Goal: Task Accomplishment & Management: Manage account settings

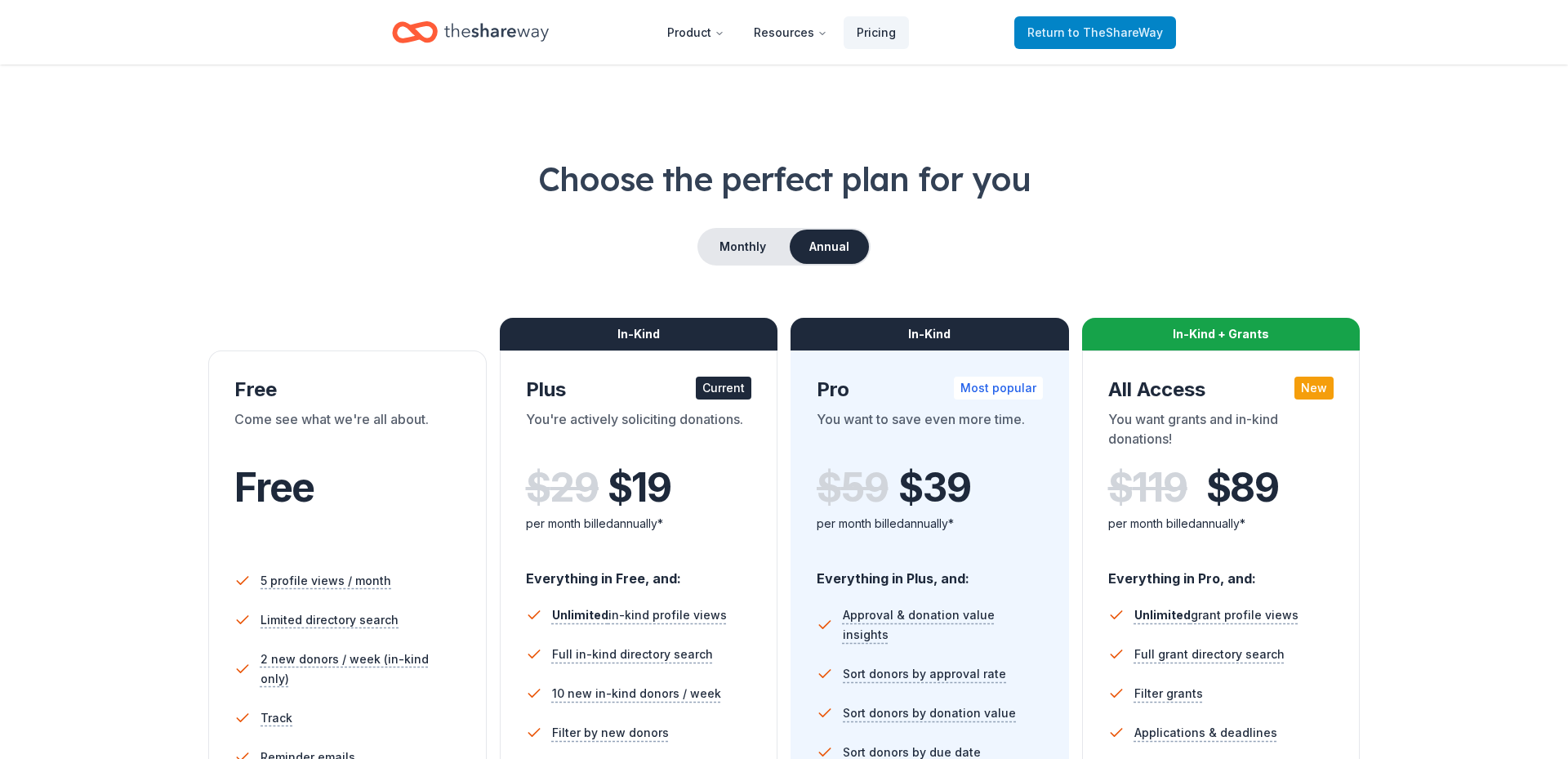
click at [1085, 35] on span "to TheShareWay" at bounding box center [1114, 32] width 94 height 14
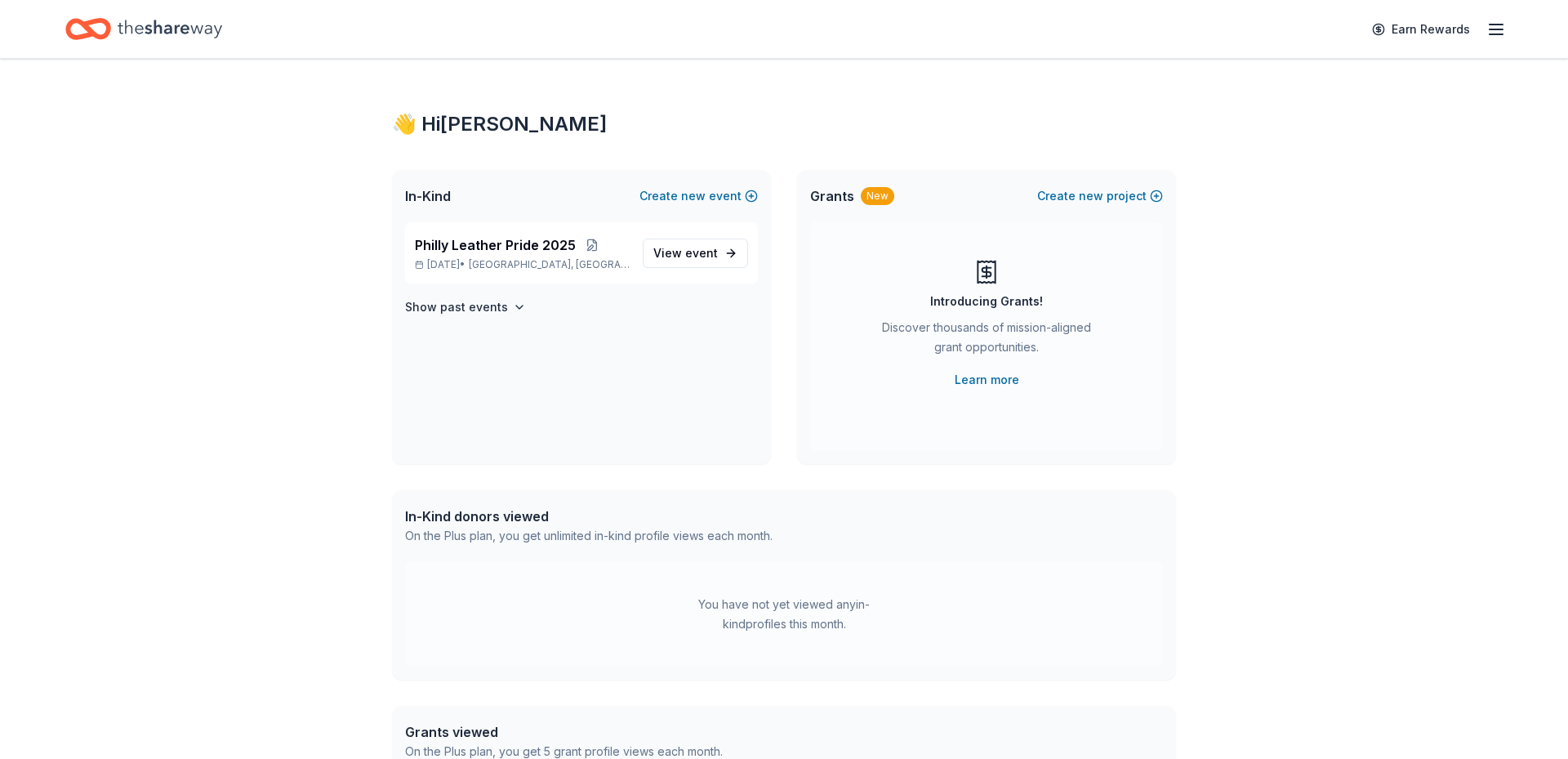
click at [1494, 26] on icon "button" at bounding box center [1495, 29] width 20 height 20
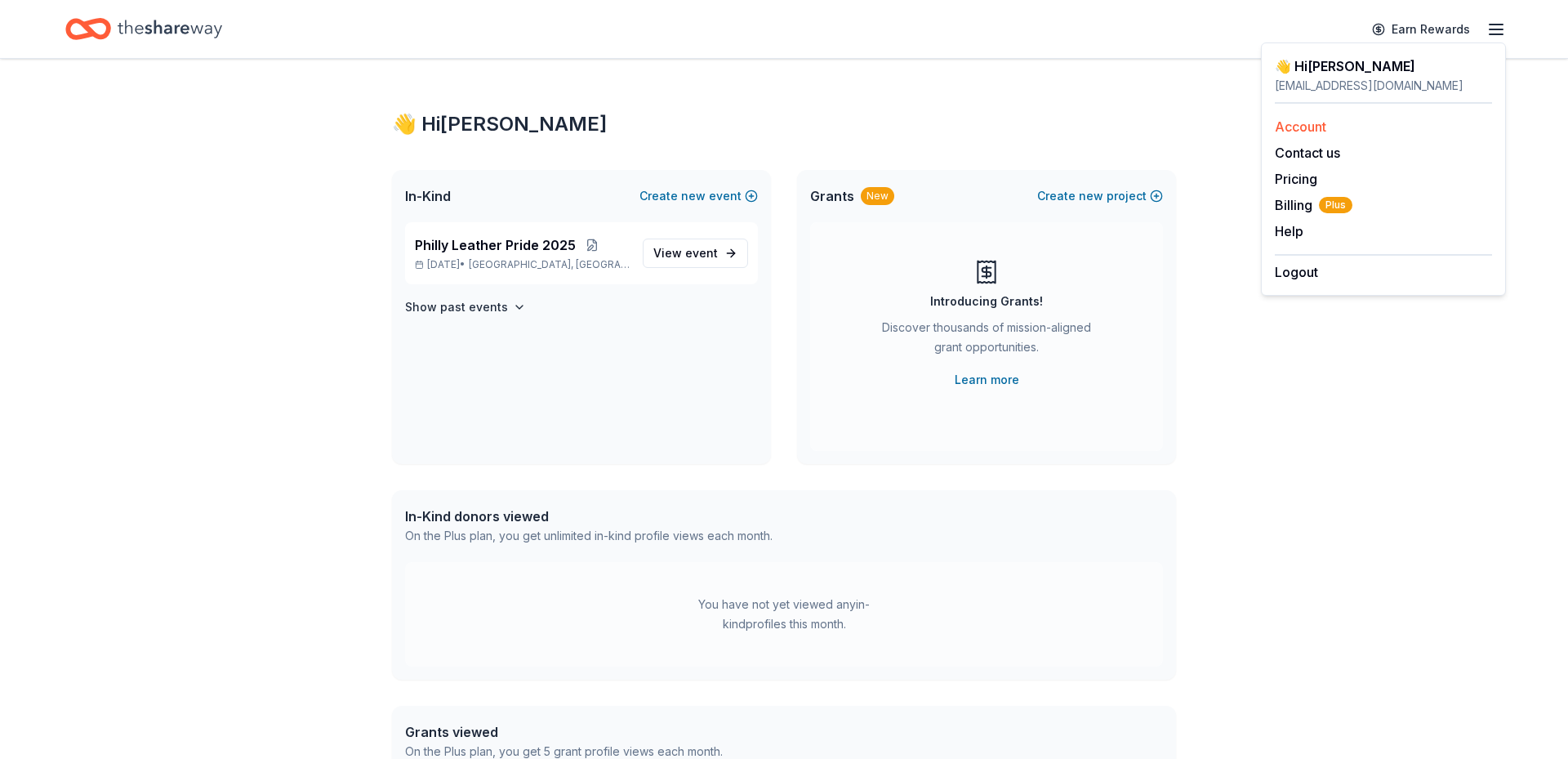
click at [1293, 124] on link "Account" at bounding box center [1300, 126] width 51 height 16
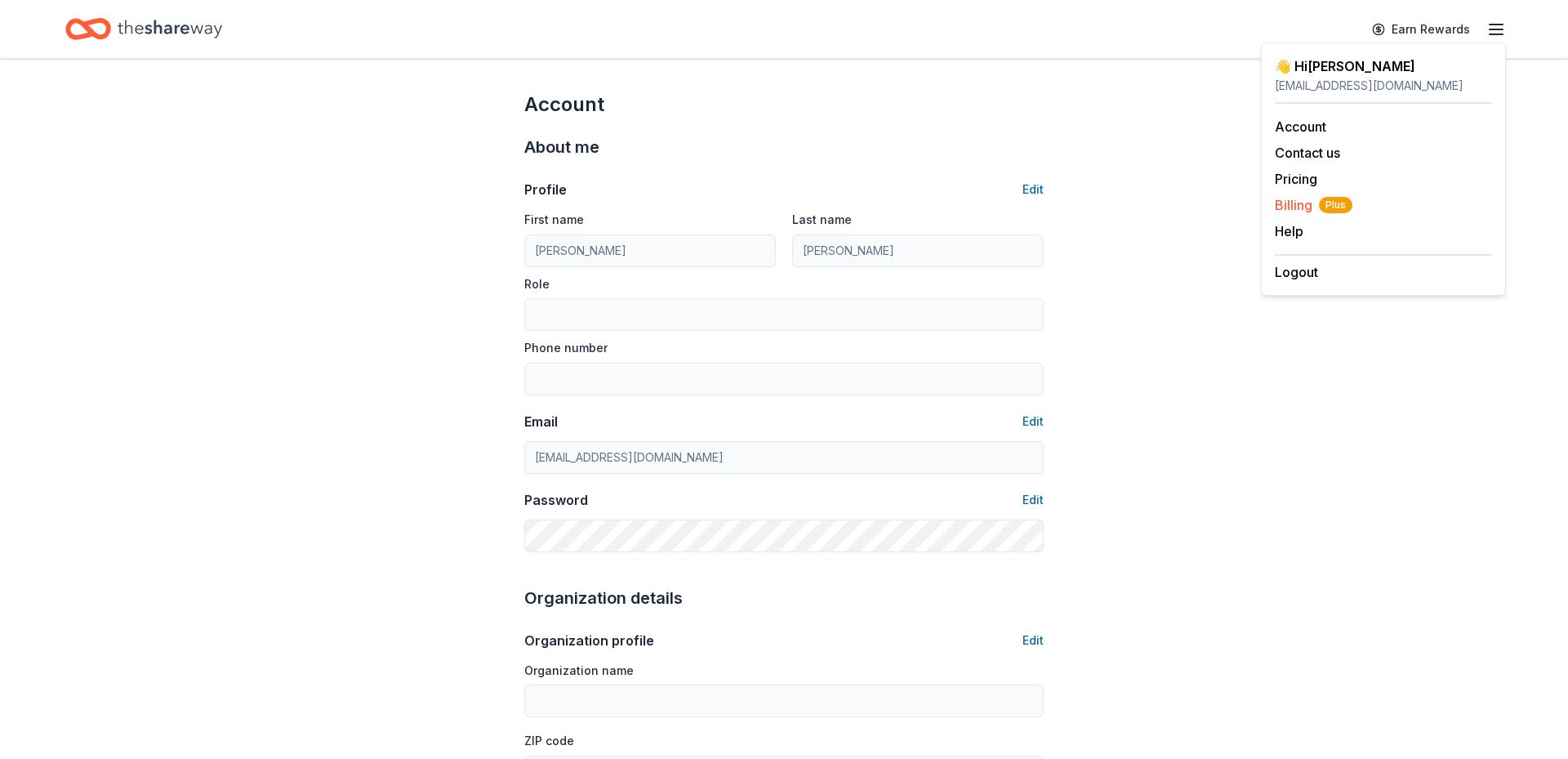
click at [1292, 202] on span "Billing Plus" at bounding box center [1313, 204] width 77 height 20
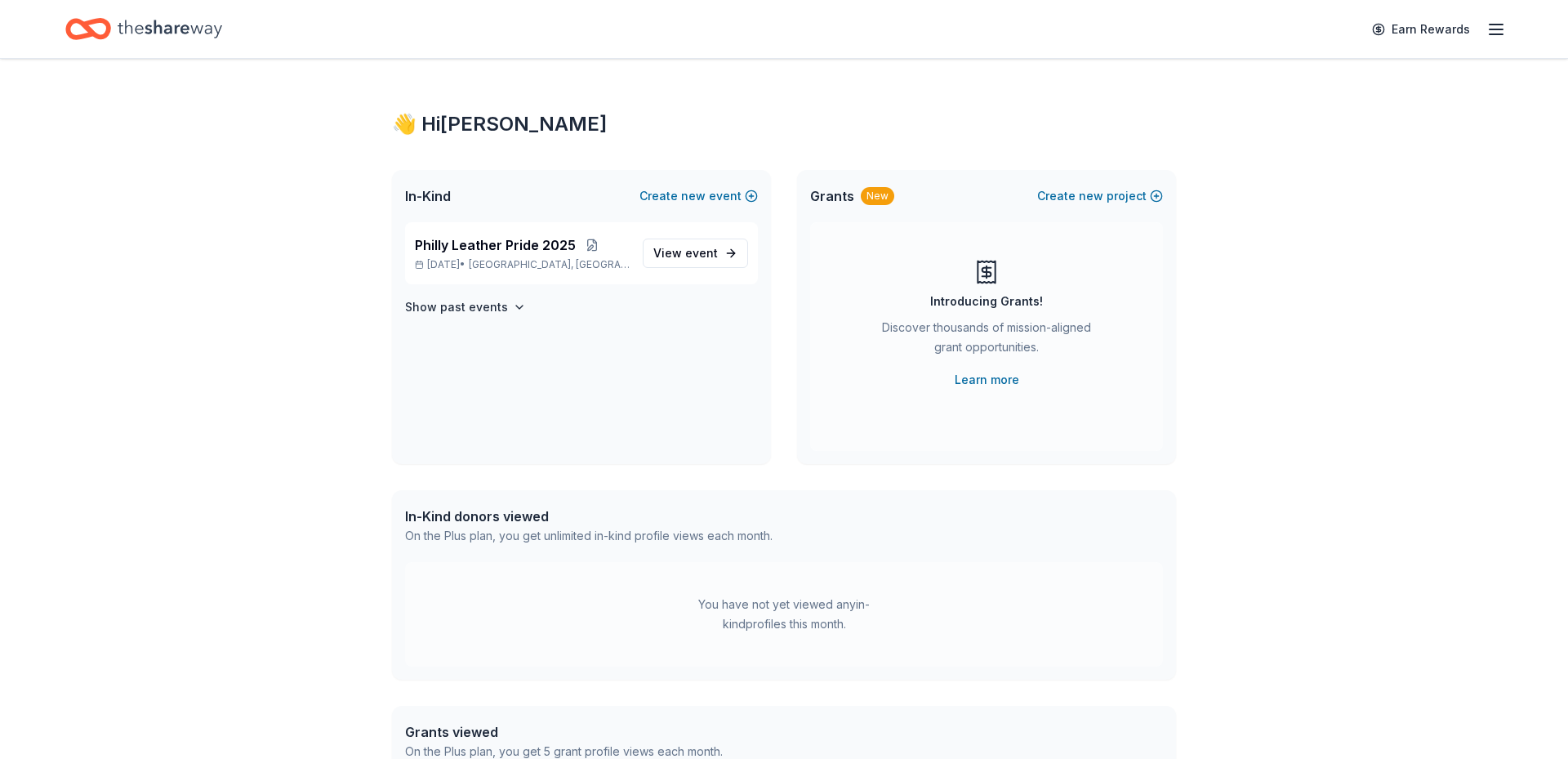
click at [1496, 31] on icon "button" at bounding box center [1495, 29] width 20 height 20
